Goal: Transaction & Acquisition: Purchase product/service

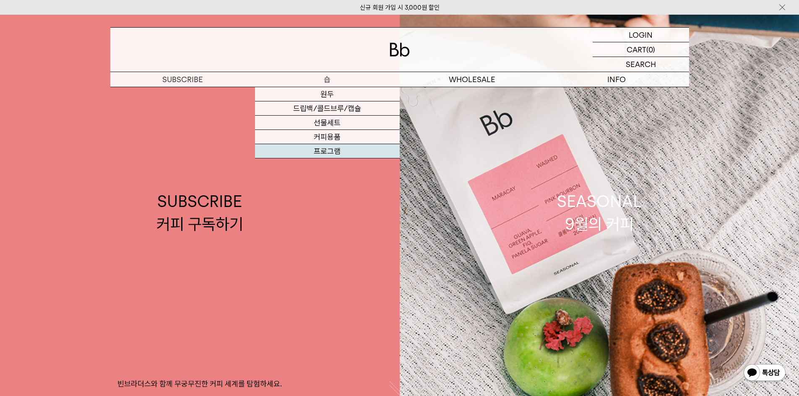
click at [332, 151] on link "프로그램" at bounding box center [327, 151] width 145 height 14
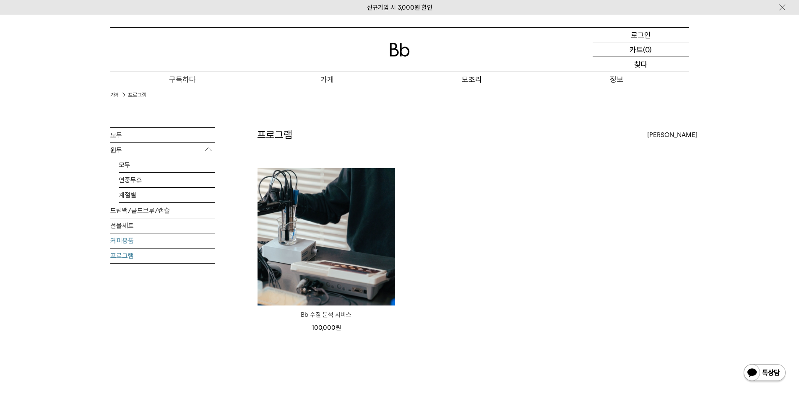
click at [138, 239] on link "커피용품" at bounding box center [162, 241] width 105 height 15
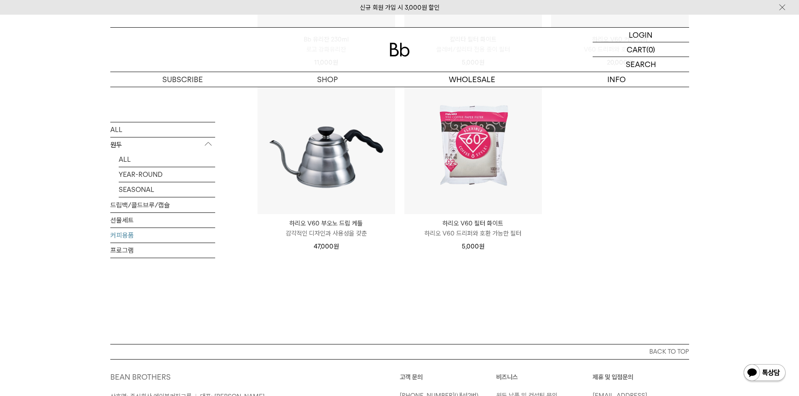
scroll to position [210, 0]
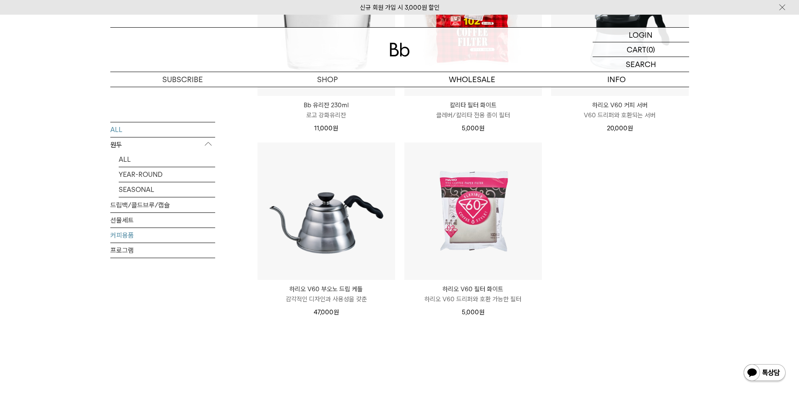
click at [130, 134] on link "ALL" at bounding box center [162, 129] width 105 height 15
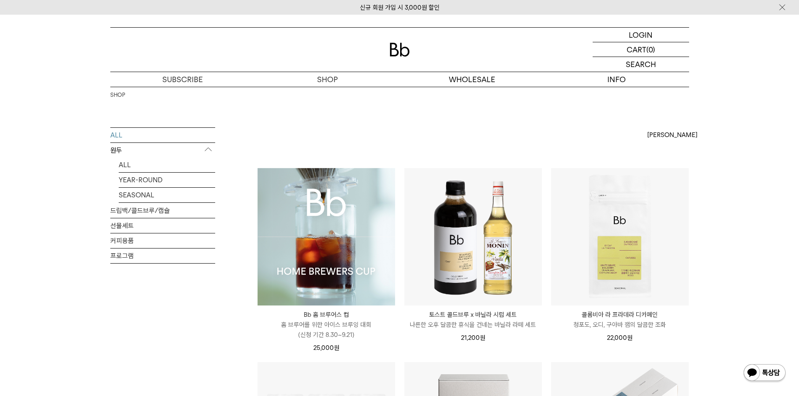
click at [313, 203] on img at bounding box center [327, 237] width 138 height 138
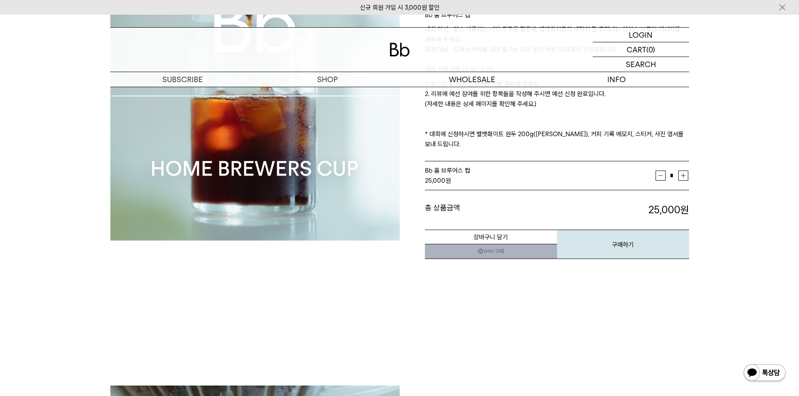
scroll to position [168, 0]
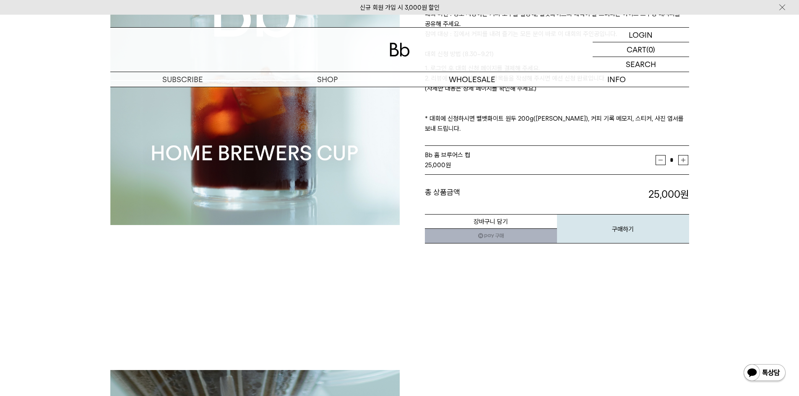
click at [498, 229] on link "네이버페이 구매하기" at bounding box center [491, 236] width 132 height 15
click at [611, 223] on button "구매하기" at bounding box center [623, 228] width 132 height 29
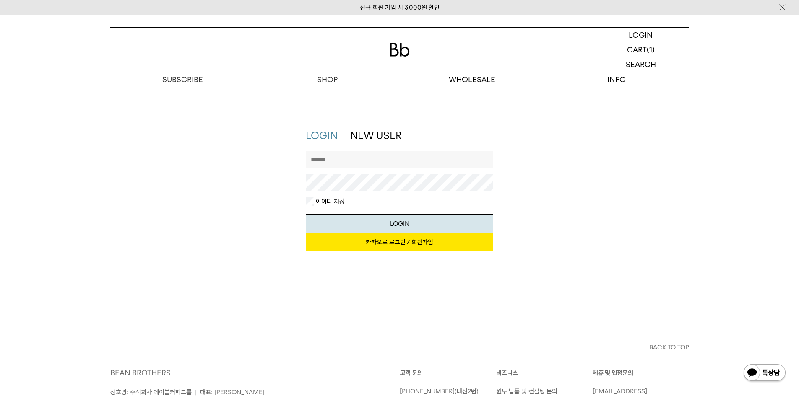
click at [383, 249] on link "카카오로 로그인 / 회원가입" at bounding box center [400, 242] width 188 height 18
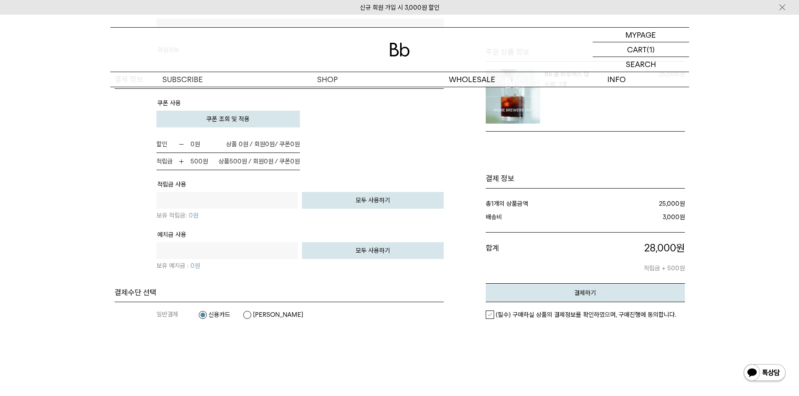
scroll to position [503, 0]
click at [277, 122] on button "쿠폰 조회 및 적용" at bounding box center [228, 118] width 144 height 17
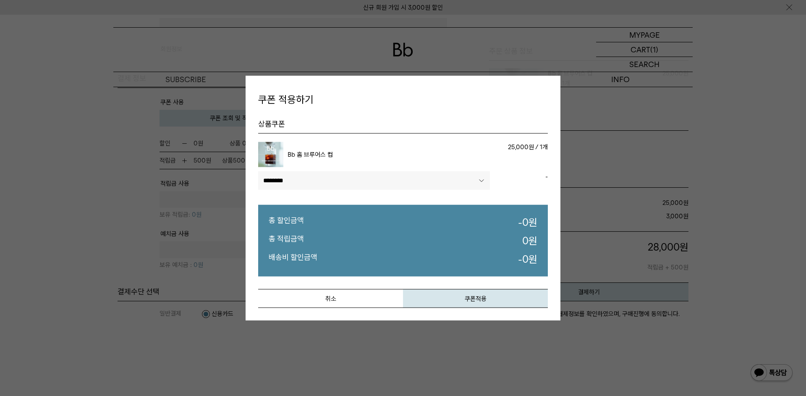
click at [300, 176] on select"] "******** ****" at bounding box center [374, 181] width 232 height 18
select select"] "******"
click at [258, 172] on select"] "******** ****" at bounding box center [374, 181] width 232 height 18
click at [434, 301] on button "쿠폰적용" at bounding box center [475, 298] width 145 height 19
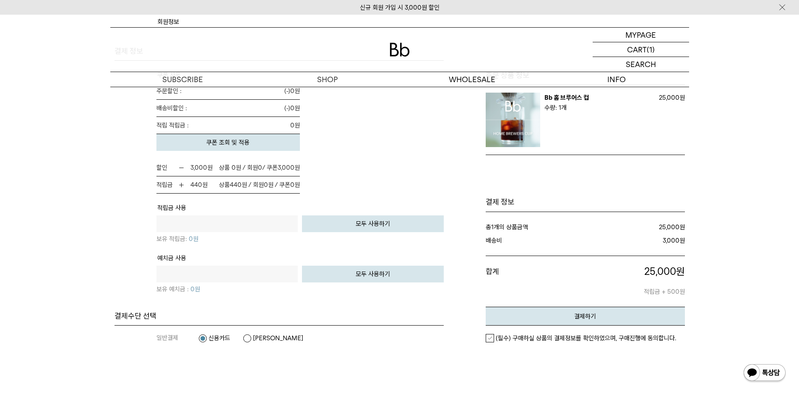
scroll to position [545, 0]
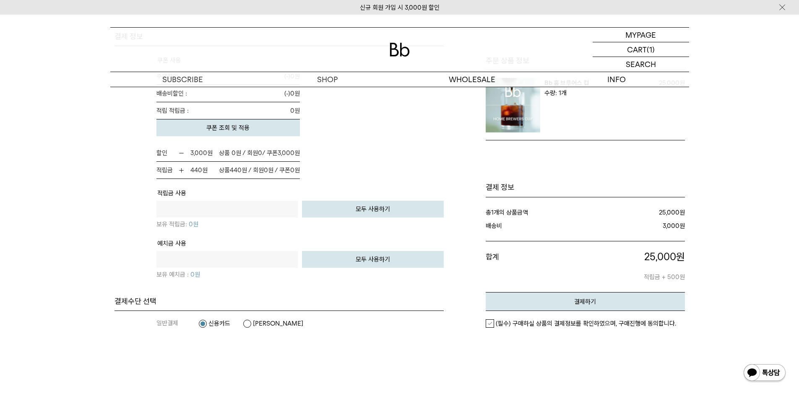
click at [486, 321] on label "(필수) 구매하실 상품의 결제정보를 확인하였으며, 구매진행에 동의합니다." at bounding box center [581, 324] width 190 height 8
click at [175, 330] on dl "일반결제 신용카드 카카오페이" at bounding box center [299, 323] width 287 height 25
click at [167, 324] on dt "일반결제" at bounding box center [177, 324] width 42 height 8
click at [159, 322] on dt "일반결제" at bounding box center [177, 324] width 42 height 8
click at [165, 323] on dt "일반결제" at bounding box center [177, 324] width 42 height 8
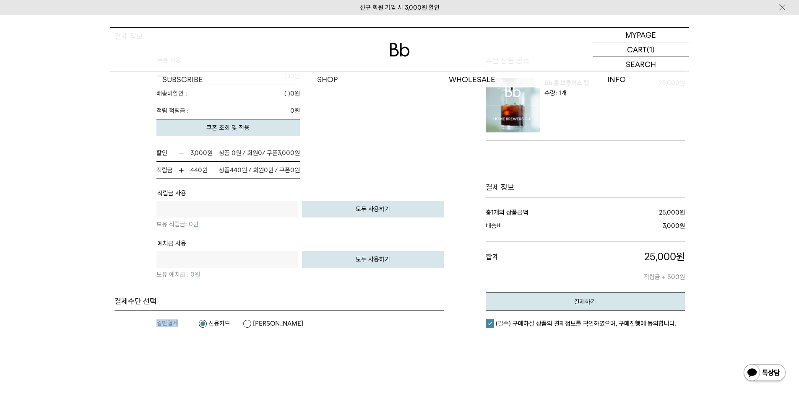
click at [165, 323] on dt "일반결제" at bounding box center [177, 324] width 42 height 8
click at [437, 336] on dl "일반결제 신용카드 카카오페이" at bounding box center [299, 323] width 287 height 25
click at [395, 254] on button "모두 사용하기" at bounding box center [373, 259] width 142 height 17
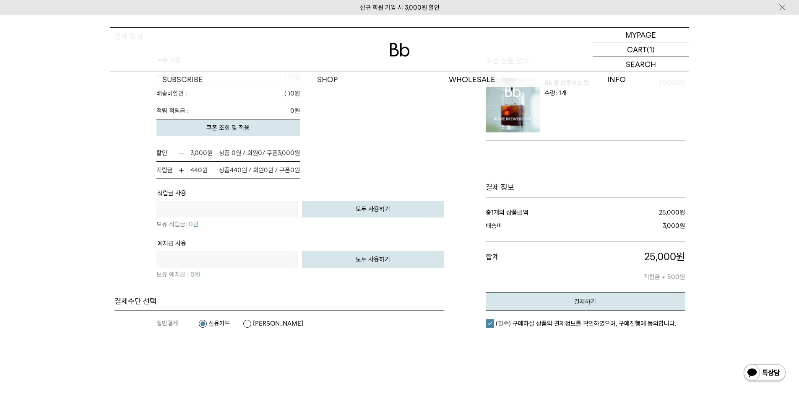
click at [368, 254] on button "모두 사용하기" at bounding box center [373, 259] width 142 height 17
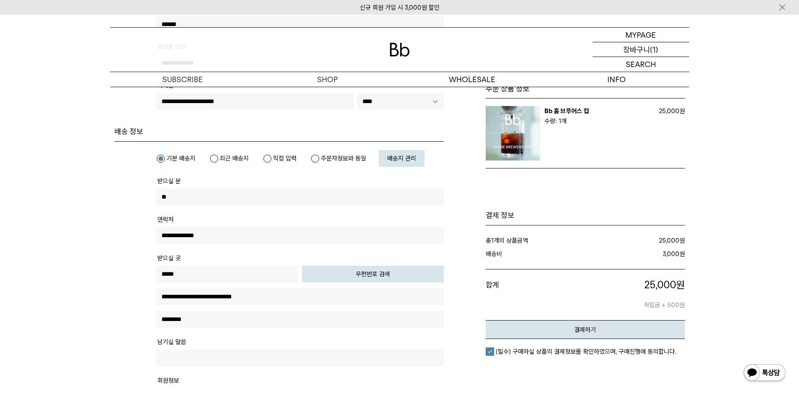
scroll to position [168, 0]
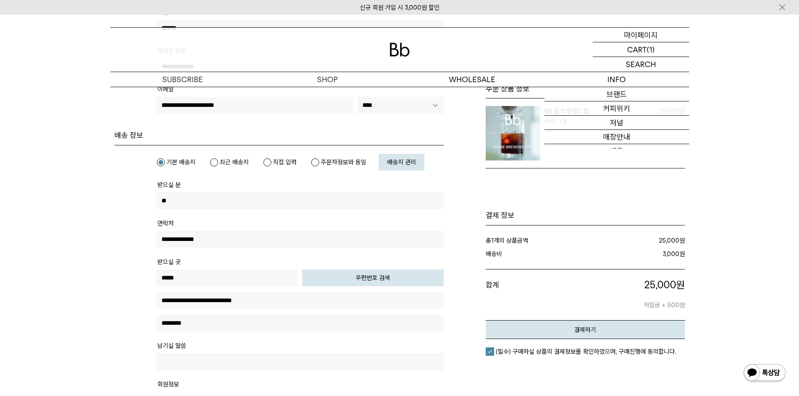
click at [659, 35] on div "MYPAGE 마이페이지" at bounding box center [641, 35] width 96 height 14
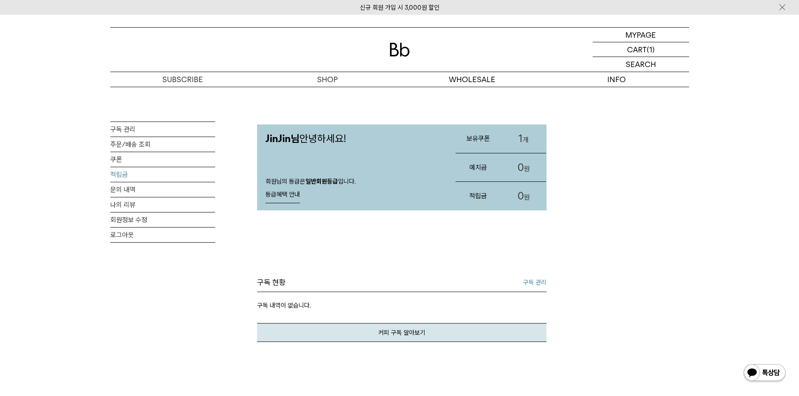
click at [130, 174] on link "적립금" at bounding box center [162, 174] width 105 height 15
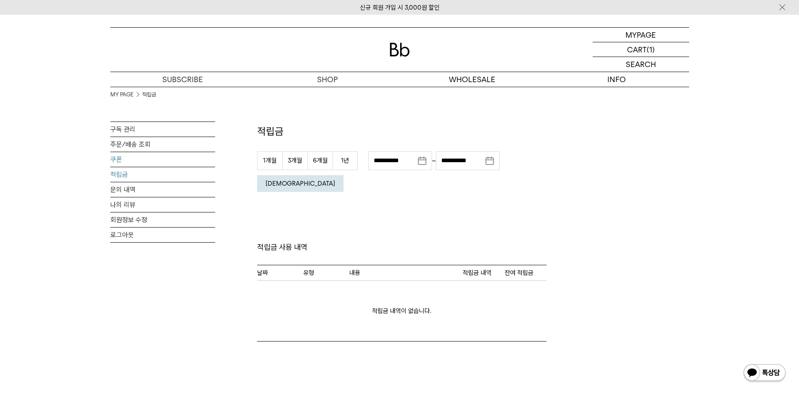
click at [123, 160] on link "쿠폰" at bounding box center [162, 159] width 105 height 15
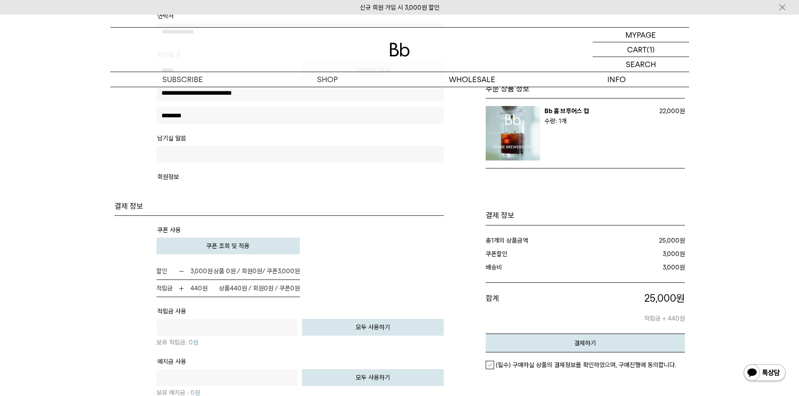
scroll to position [378, 0]
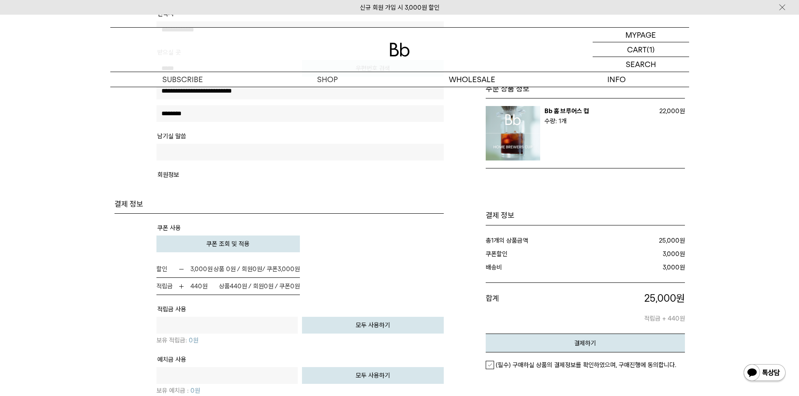
click at [224, 246] on span "쿠폰 조회 및 적용" at bounding box center [227, 244] width 43 height 8
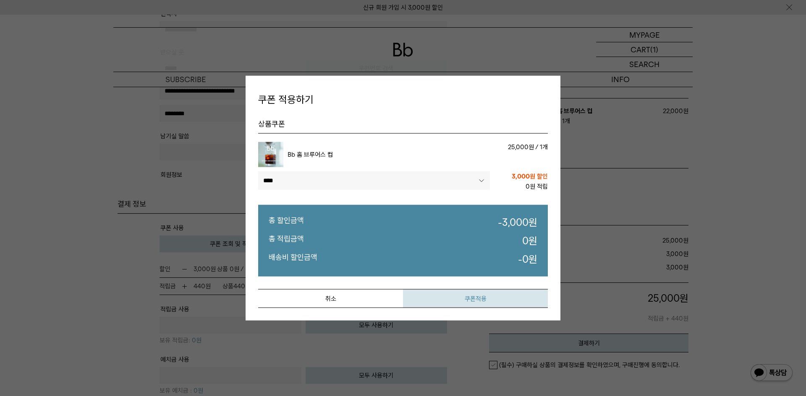
click at [441, 304] on button "쿠폰적용" at bounding box center [475, 298] width 145 height 19
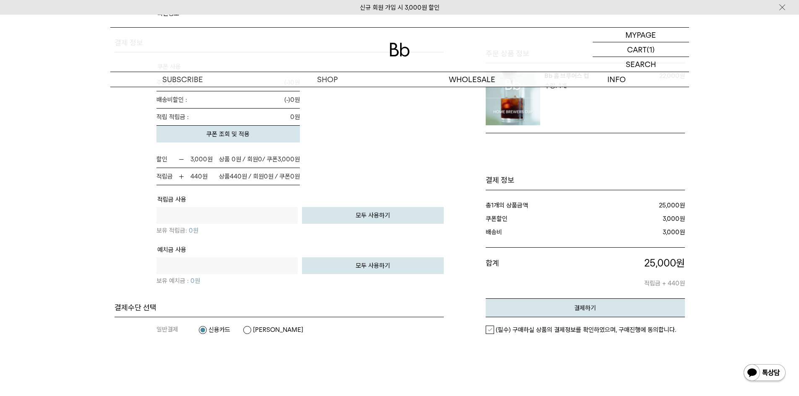
scroll to position [587, 0]
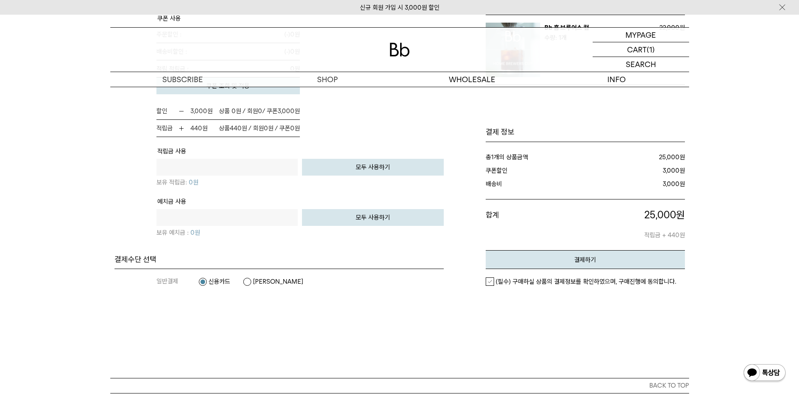
click at [491, 280] on label "(필수) 구매하실 상품의 결제정보를 확인하였으며, 구매진행에 동의합니다." at bounding box center [581, 282] width 190 height 8
click at [573, 261] on button "결제하기" at bounding box center [585, 259] width 199 height 19
click at [480, 50] on div at bounding box center [399, 50] width 579 height 44
click at [493, 282] on label "(필수) 구매하실 상품의 결제정보를 확인하였으며, 구매진행에 동의합니다." at bounding box center [581, 282] width 190 height 8
click at [506, 259] on button "결제하기" at bounding box center [585, 259] width 199 height 19
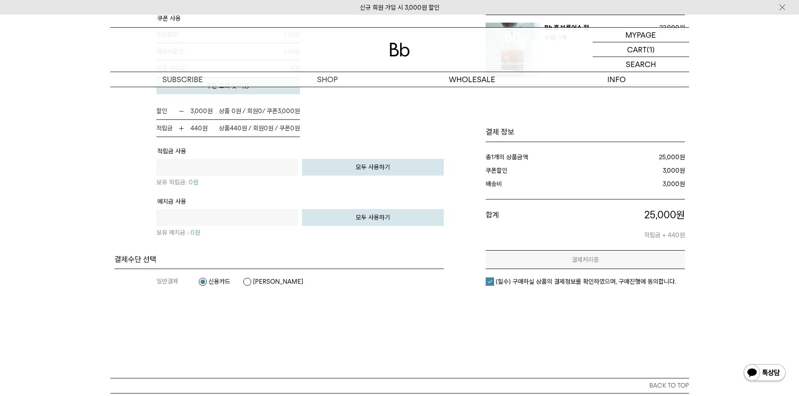
scroll to position [0, 0]
